Goal: Task Accomplishment & Management: Manage account settings

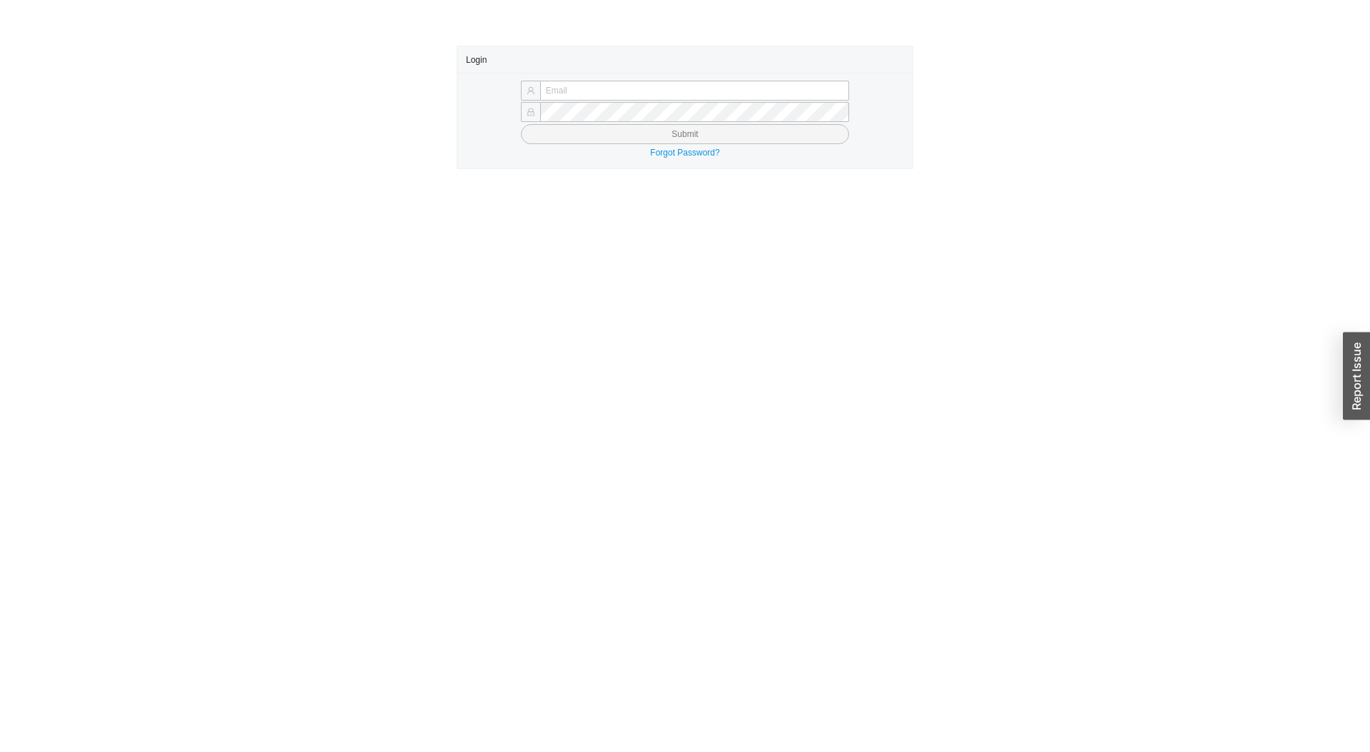
type input "[PERSON_NAME][EMAIL_ADDRESS][DOMAIN_NAME]"
click at [701, 139] on button "Submit" at bounding box center [685, 134] width 328 height 20
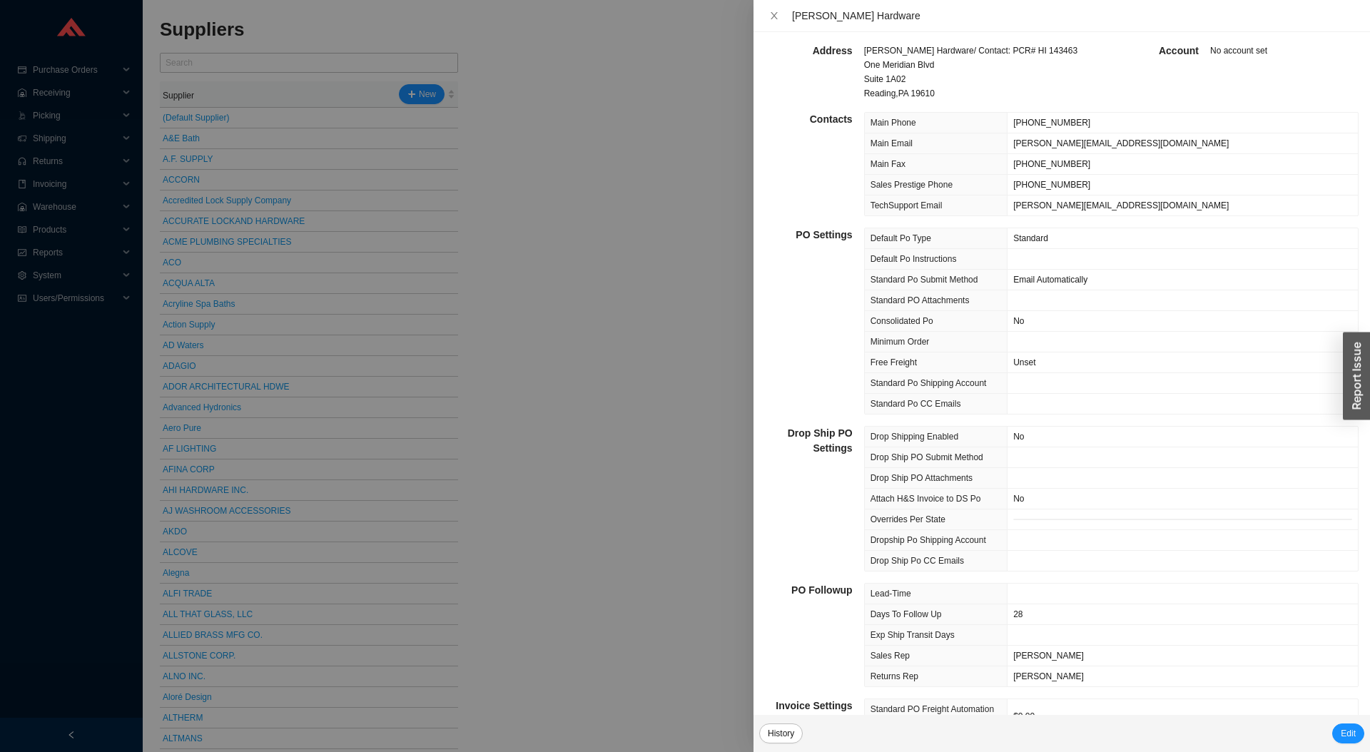
scroll to position [6, 0]
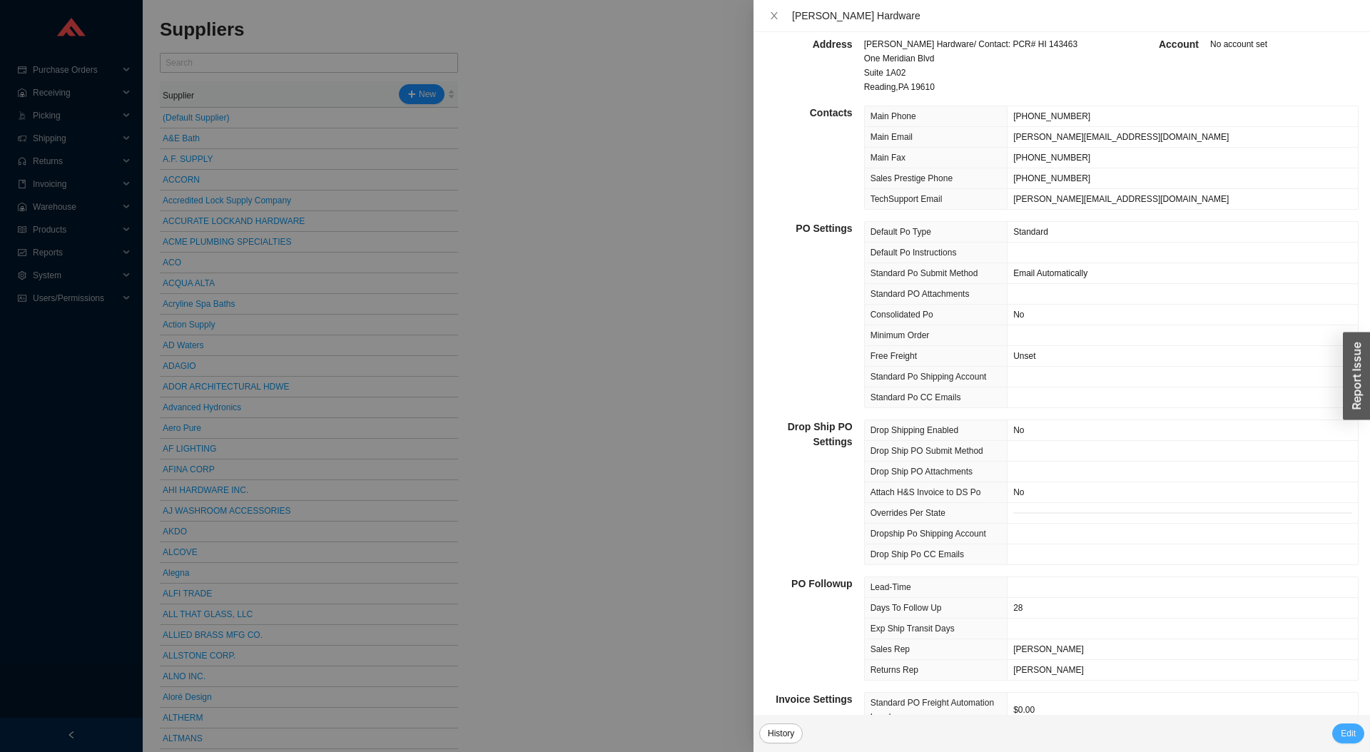
click at [1348, 739] on span "Edit" at bounding box center [1347, 733] width 15 height 14
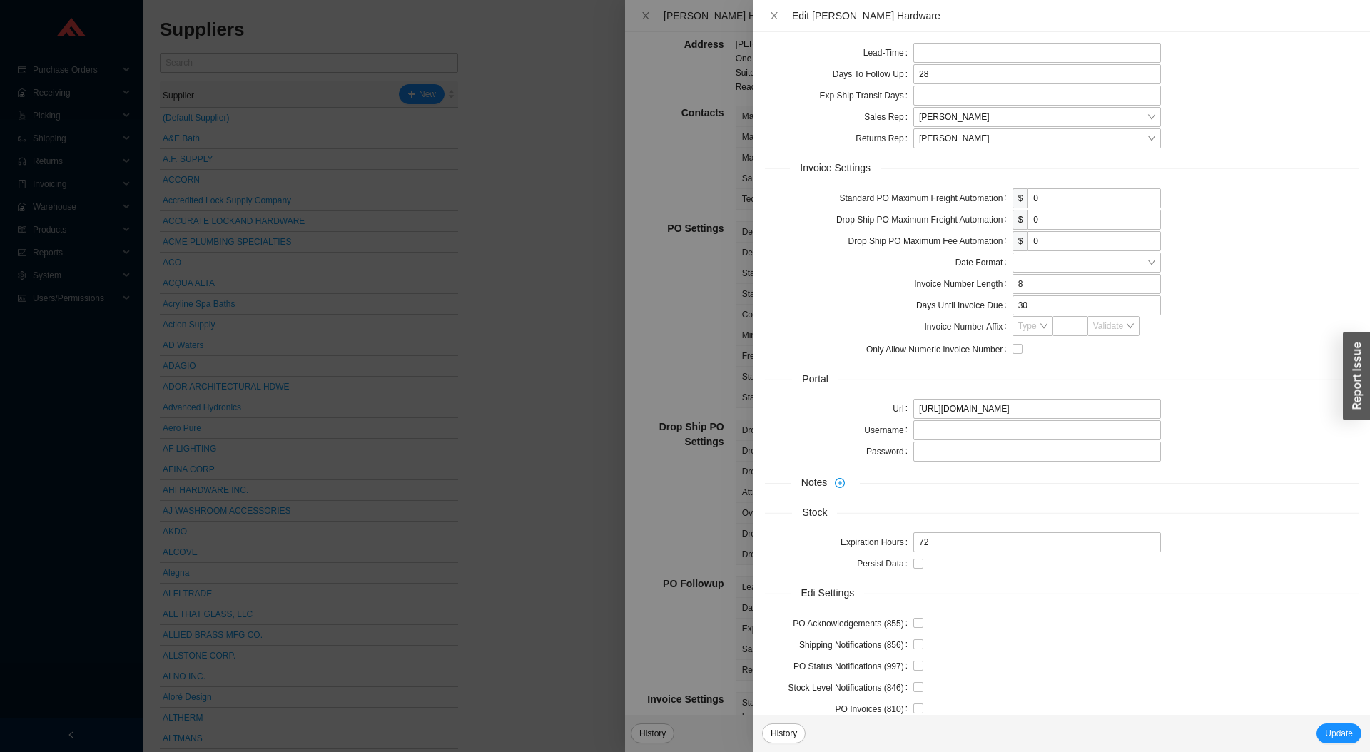
scroll to position [720, 0]
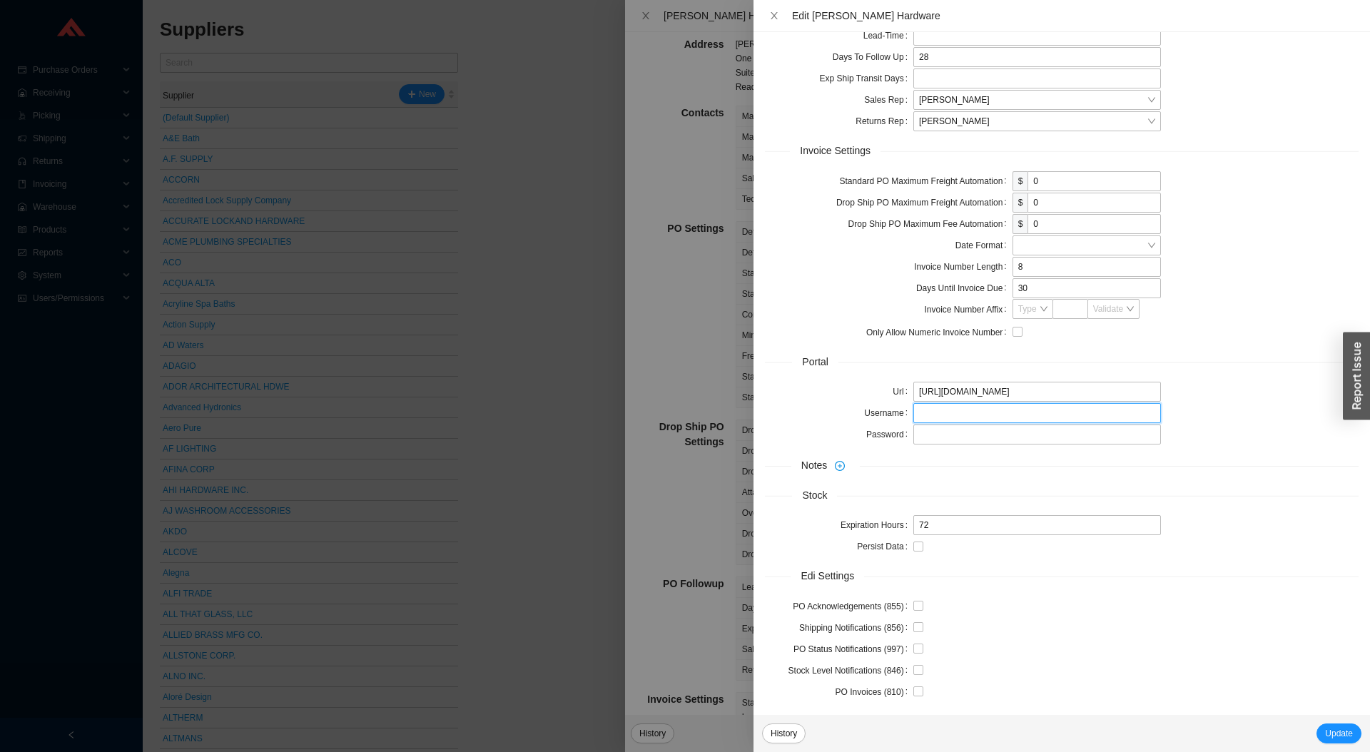
click at [979, 409] on input "text" at bounding box center [1037, 413] width 248 height 20
paste input "SB001938"
type input "SB001938"
click at [945, 432] on input "text" at bounding box center [1037, 434] width 248 height 20
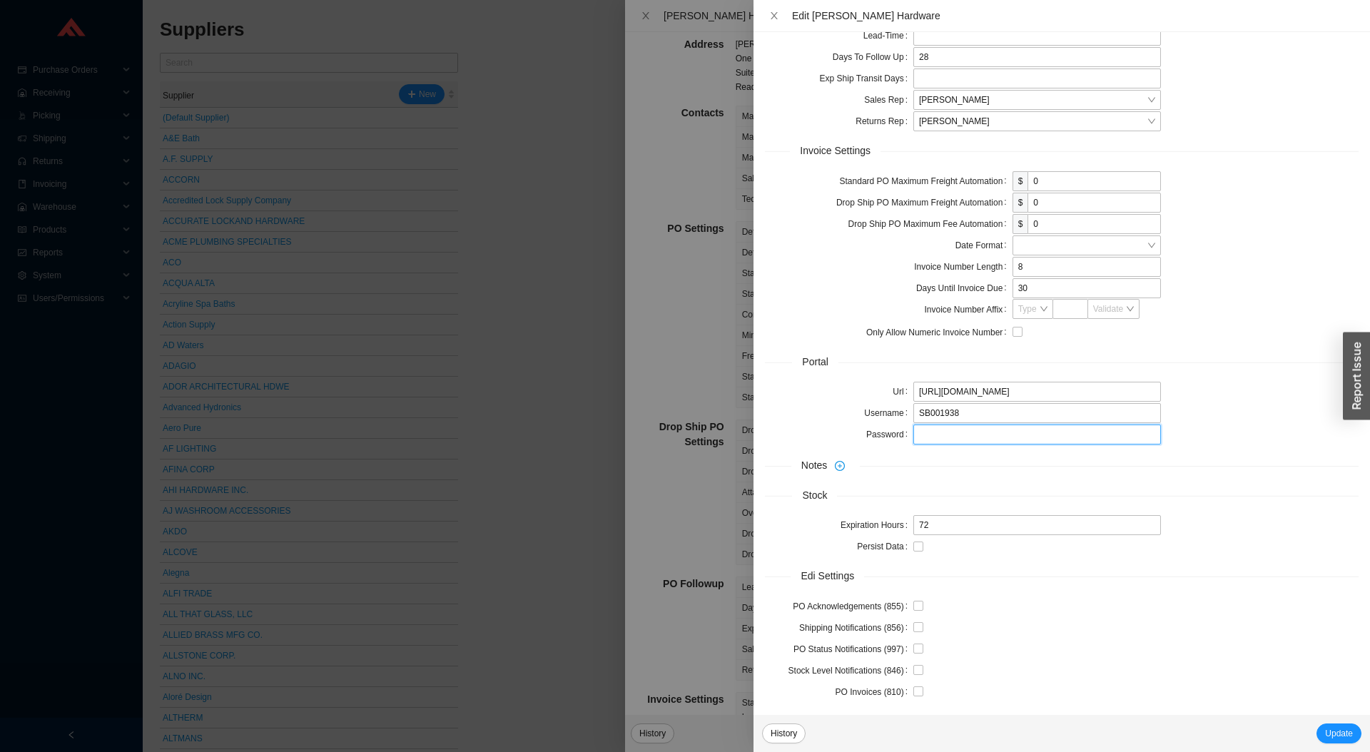
paste input "Hello123"
type input "Hello123"
click at [1350, 734] on span "Update" at bounding box center [1339, 733] width 28 height 14
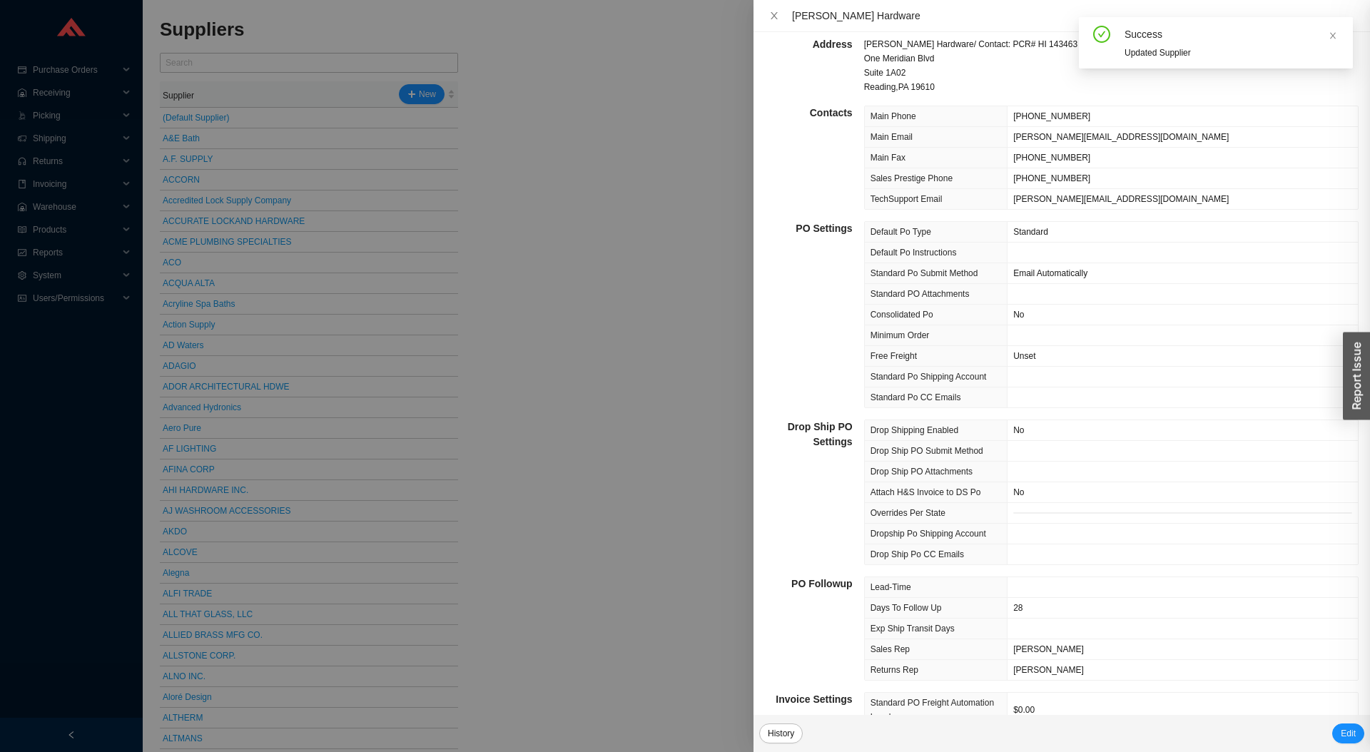
scroll to position [0, 0]
